Goal: Task Accomplishment & Management: Manage account settings

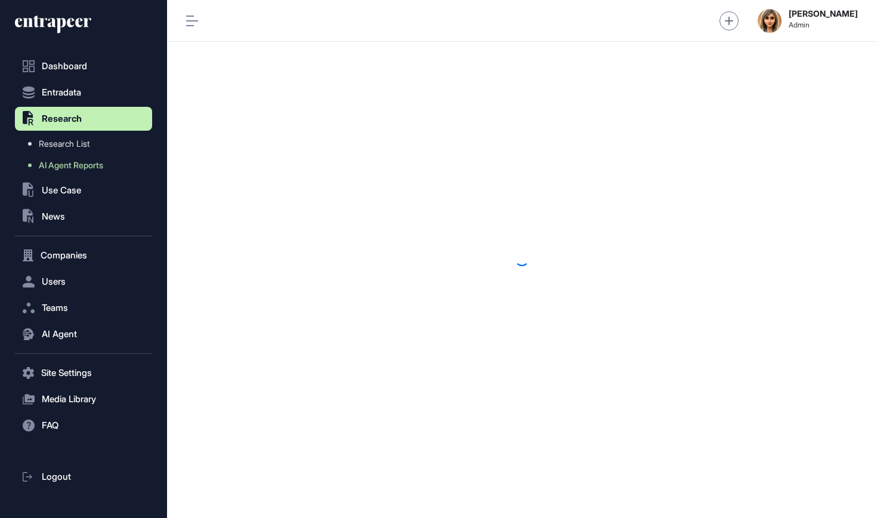
scroll to position [1, 1]
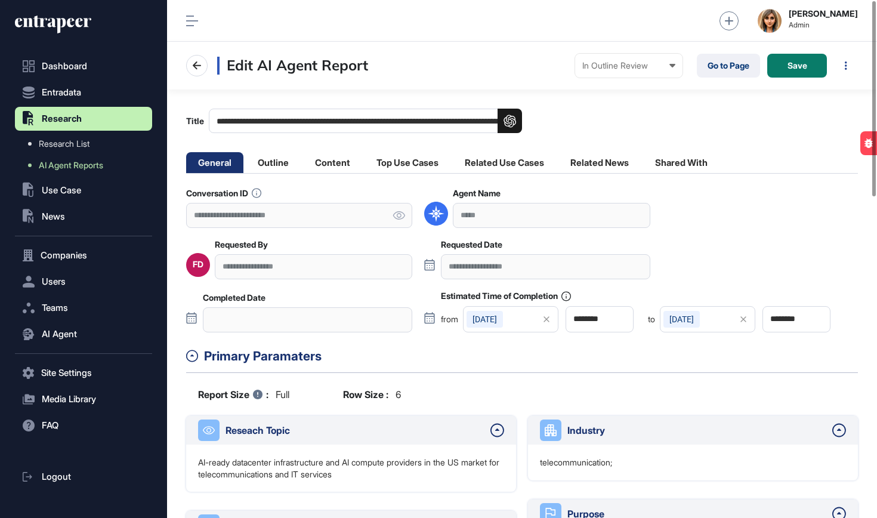
click at [320, 268] on div "**********" at bounding box center [313, 266] width 197 height 24
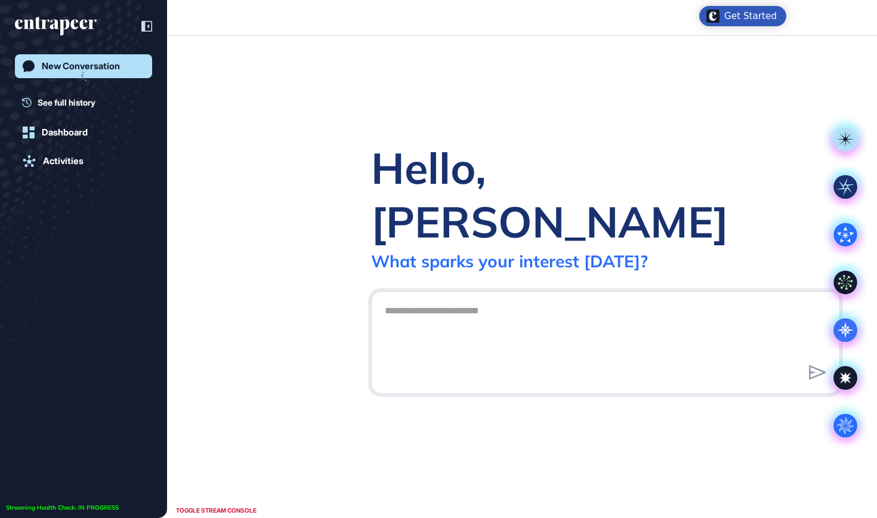
scroll to position [1, 1]
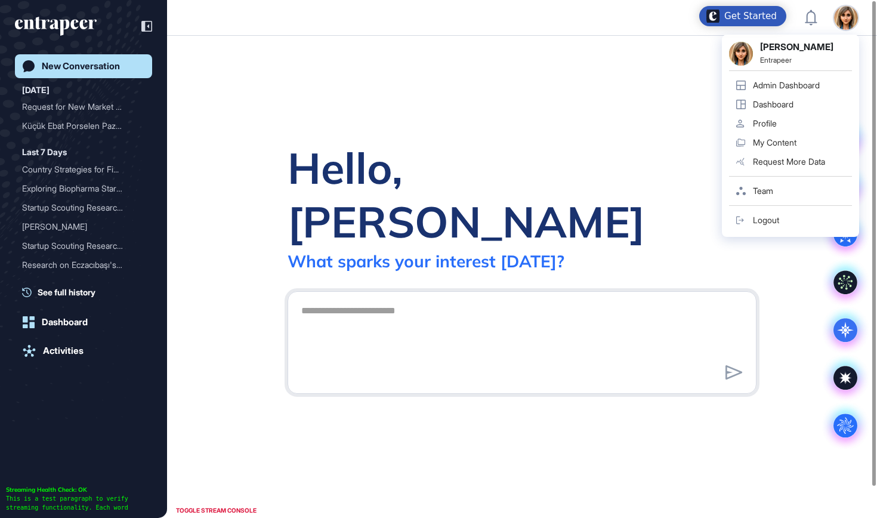
click at [799, 86] on div "Admin Dashboard" at bounding box center [786, 86] width 67 height 10
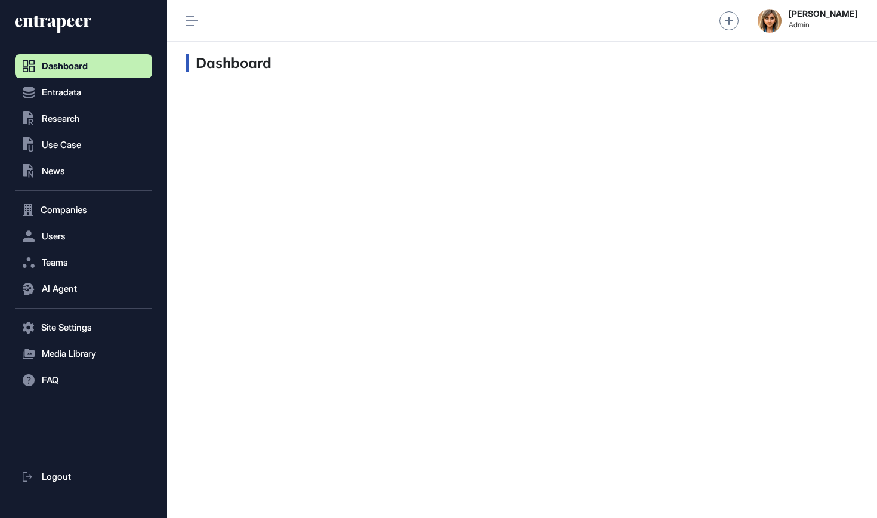
scroll to position [1, 1]
click at [79, 118] on span "Research" at bounding box center [61, 119] width 38 height 10
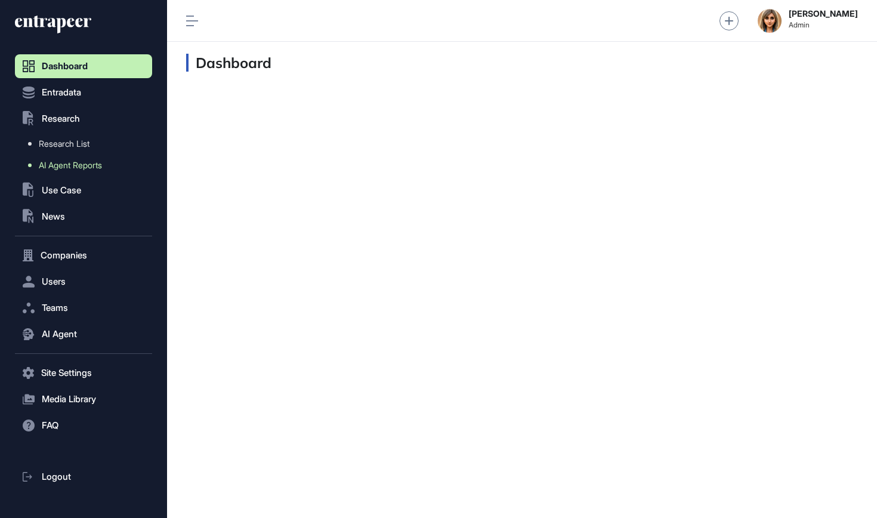
click at [82, 166] on span "AI Agent Reports" at bounding box center [70, 165] width 63 height 10
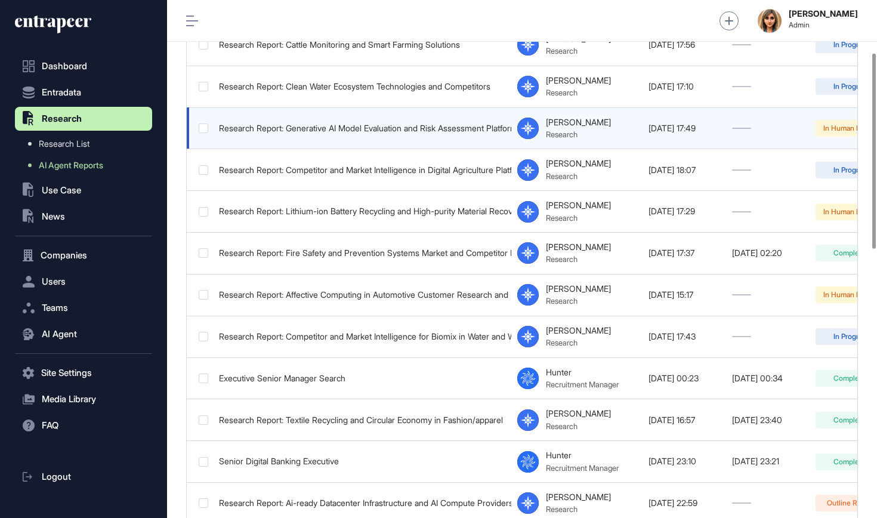
scroll to position [151, 0]
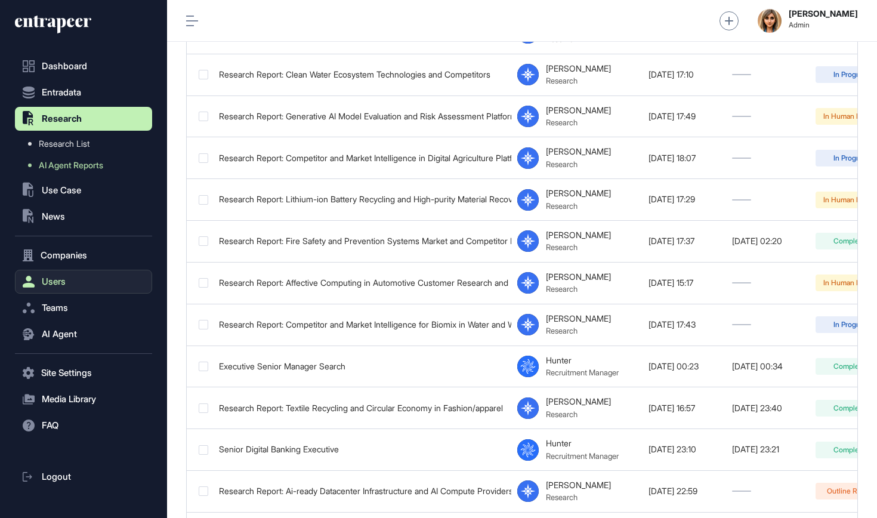
click at [45, 280] on span "Users" at bounding box center [54, 282] width 24 height 10
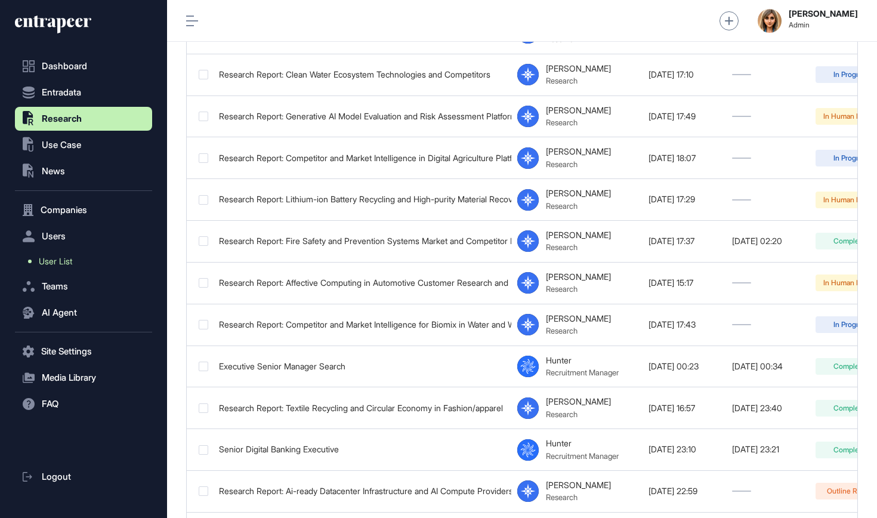
click at [63, 259] on span "User List" at bounding box center [55, 261] width 33 height 10
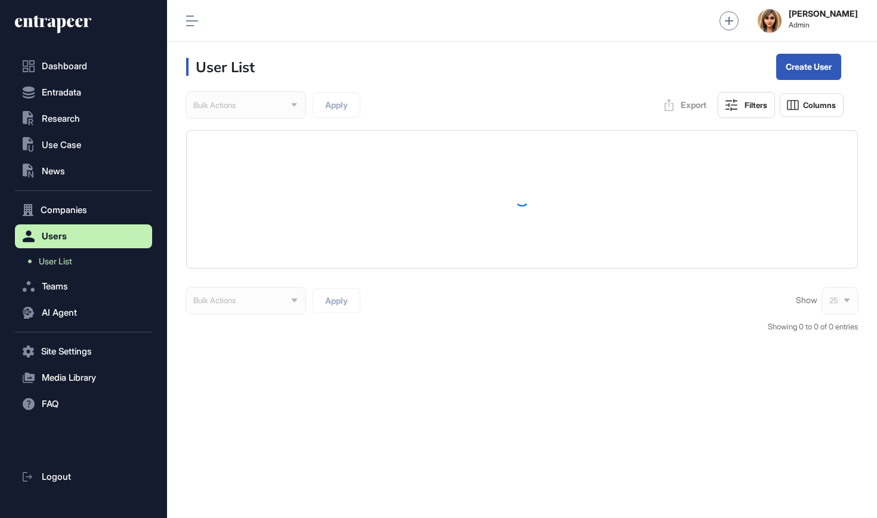
click at [672, 187] on table at bounding box center [522, 199] width 670 height 137
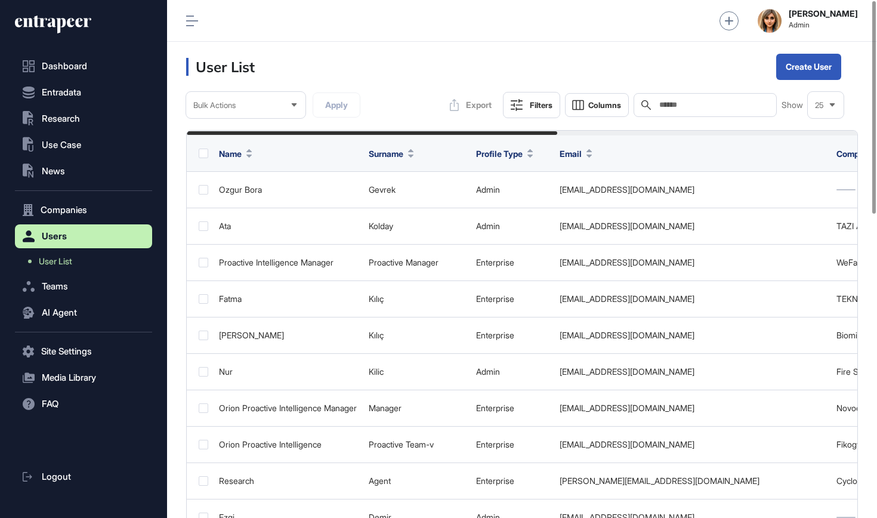
click at [685, 104] on input "text" at bounding box center [713, 105] width 111 height 10
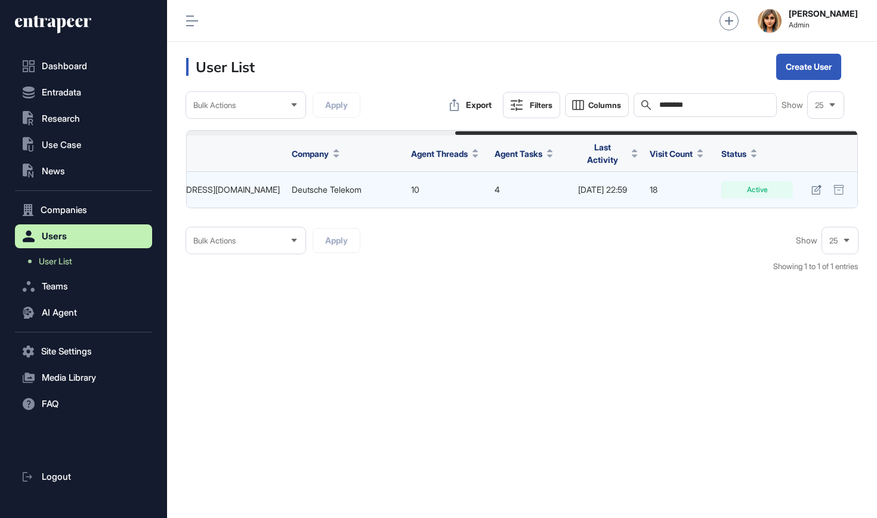
scroll to position [0, 445]
type input "********"
click at [813, 185] on icon at bounding box center [816, 190] width 10 height 10
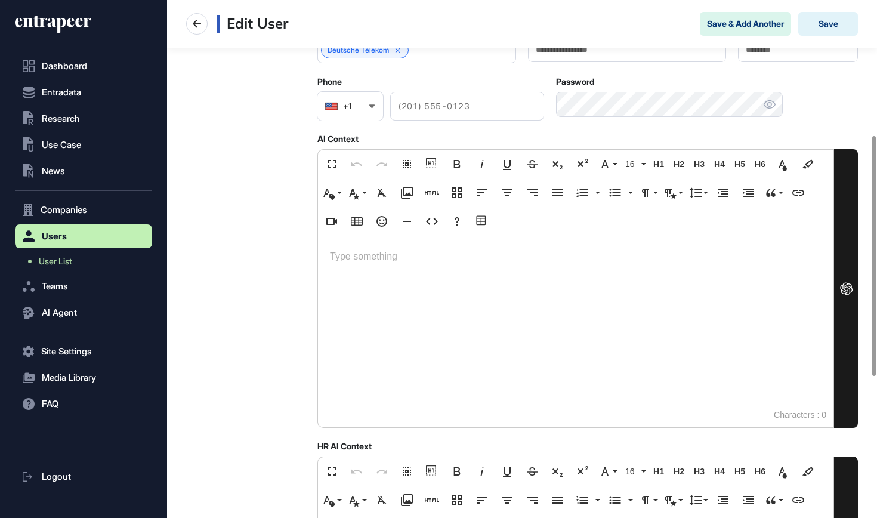
scroll to position [291, 0]
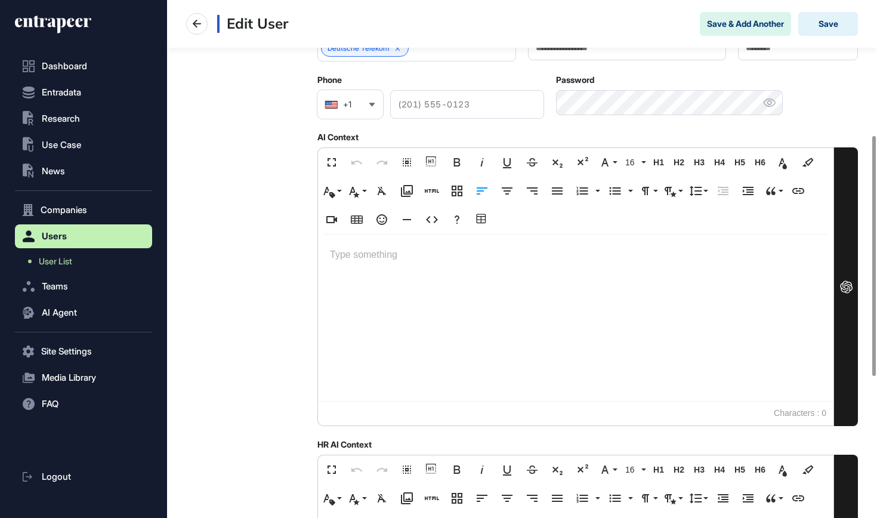
click at [539, 268] on div at bounding box center [575, 317] width 515 height 166
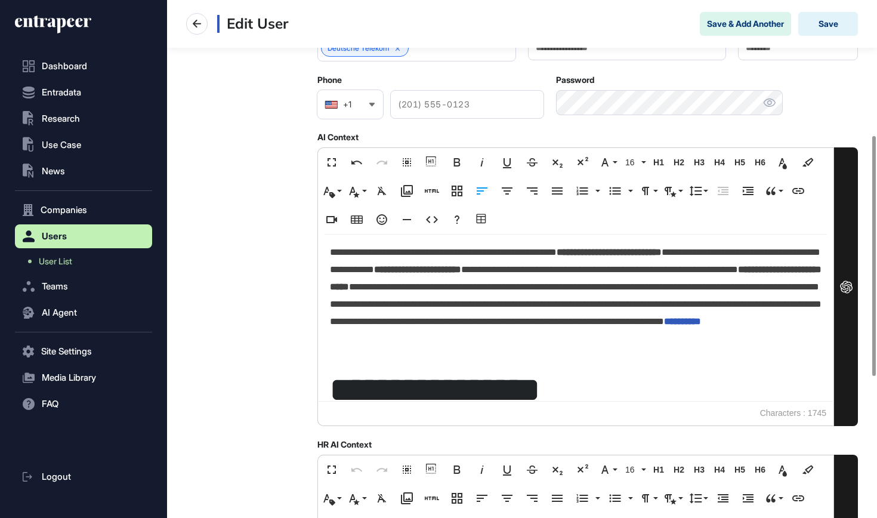
scroll to position [146, 0]
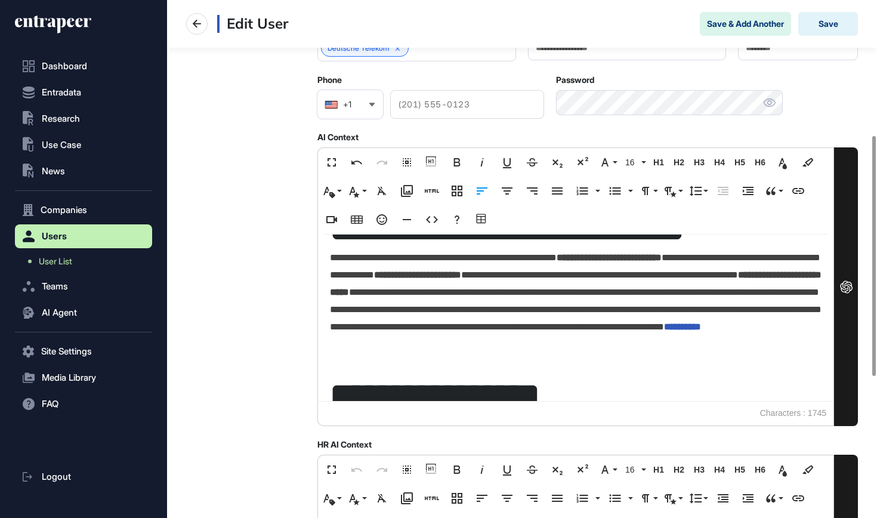
drag, startPoint x: 395, startPoint y: 352, endPoint x: 654, endPoint y: 357, distance: 258.3
click at [651, 359] on p "**********" at bounding box center [575, 307] width 491 height 117
drag, startPoint x: 802, startPoint y: 341, endPoint x: 806, endPoint y: 351, distance: 11.2
click at [806, 351] on p "**********" at bounding box center [575, 307] width 491 height 117
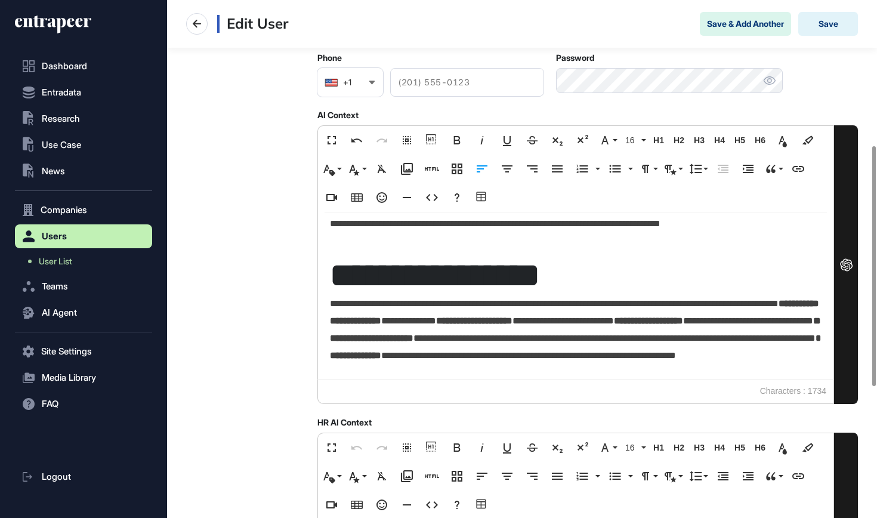
scroll to position [18, 0]
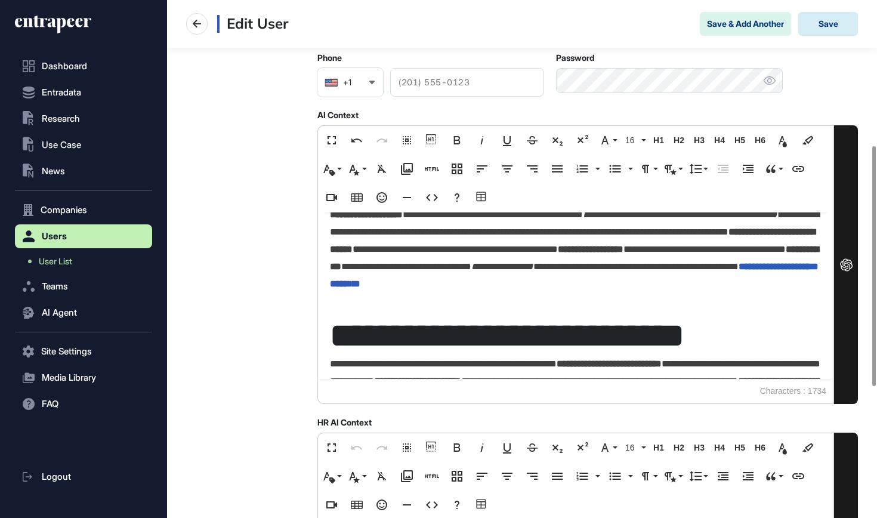
click at [827, 21] on button "Save" at bounding box center [828, 24] width 60 height 24
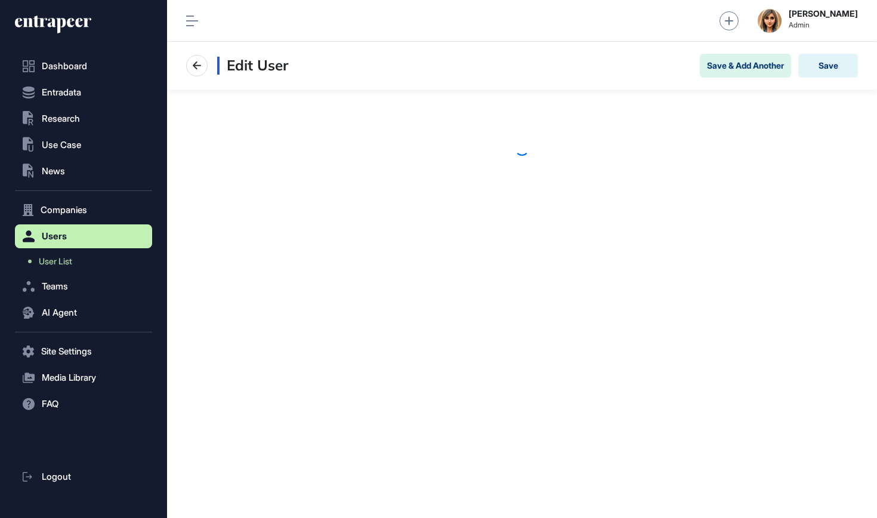
scroll to position [1, 1]
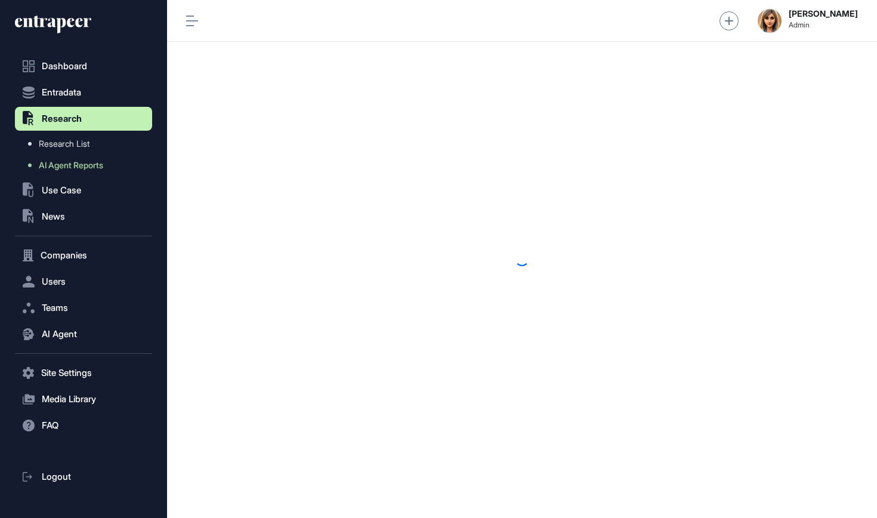
scroll to position [1, 1]
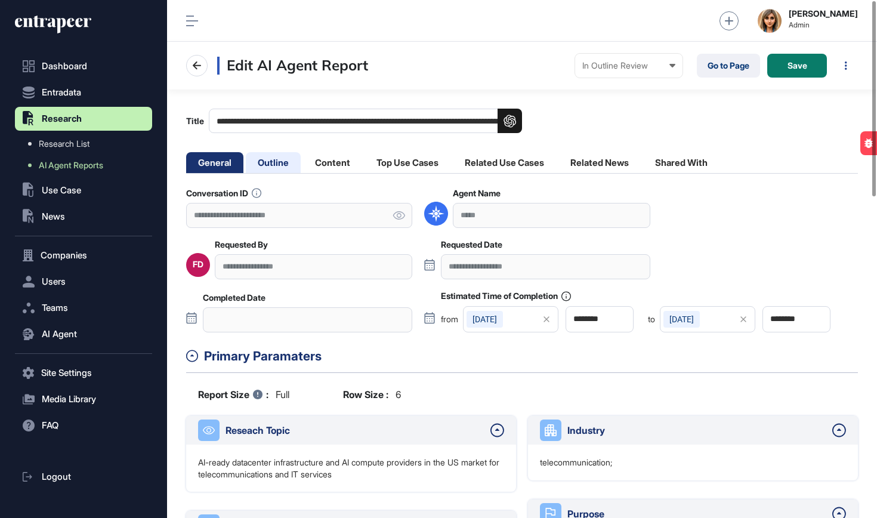
click at [283, 166] on li "Outline" at bounding box center [273, 162] width 55 height 21
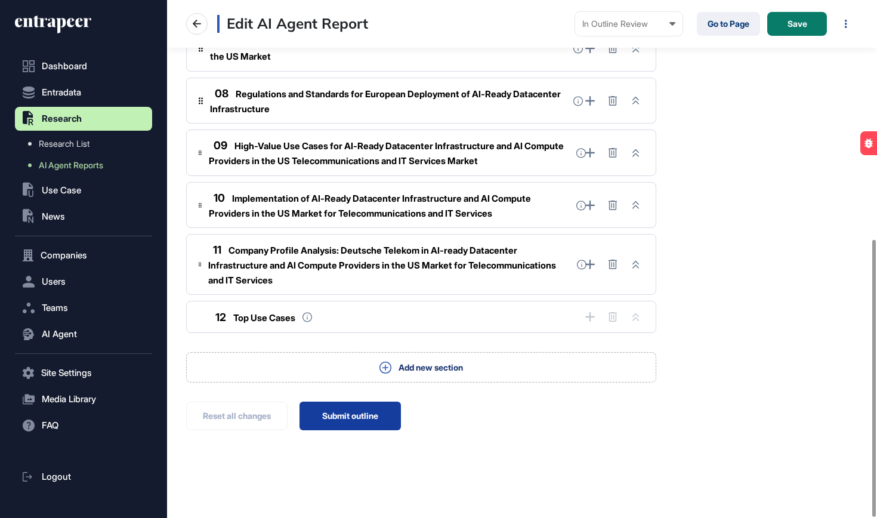
scroll to position [447, 0]
click at [360, 421] on button "Submit outline" at bounding box center [349, 416] width 101 height 29
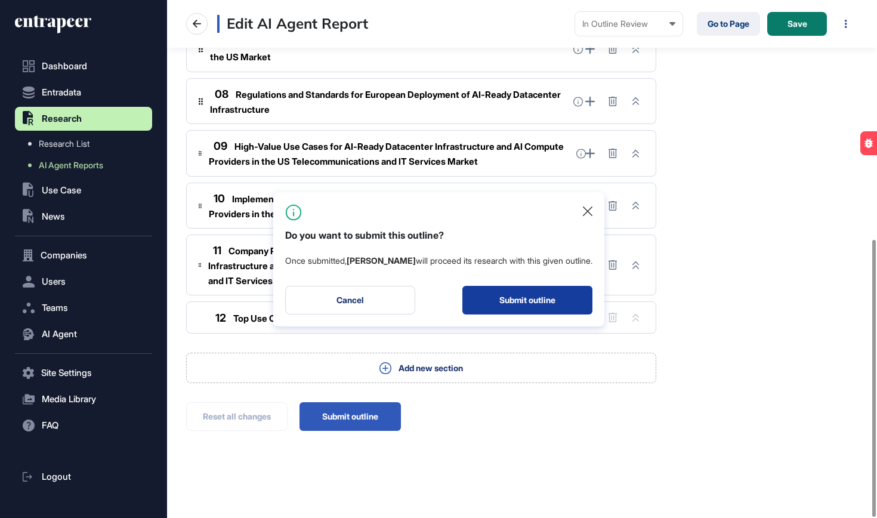
click at [508, 306] on button "Submit outline" at bounding box center [527, 300] width 130 height 29
